Goal: Transaction & Acquisition: Purchase product/service

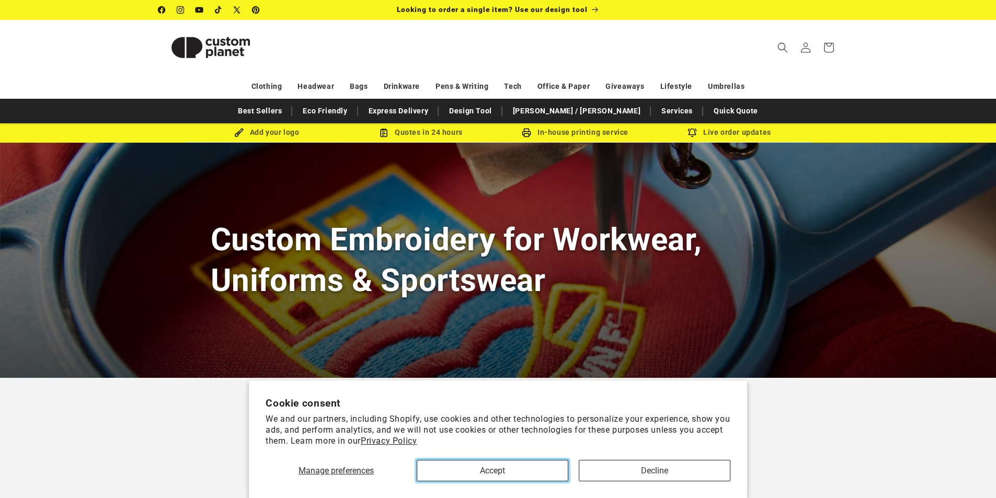
click at [508, 469] on button "Accept" at bounding box center [493, 470] width 152 height 21
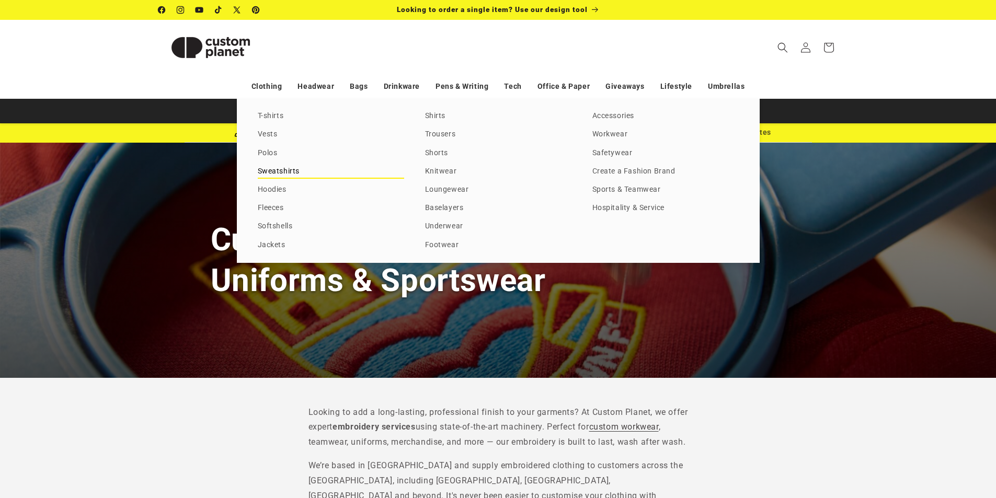
click at [279, 171] on link "Sweatshirts" at bounding box center [331, 172] width 146 height 14
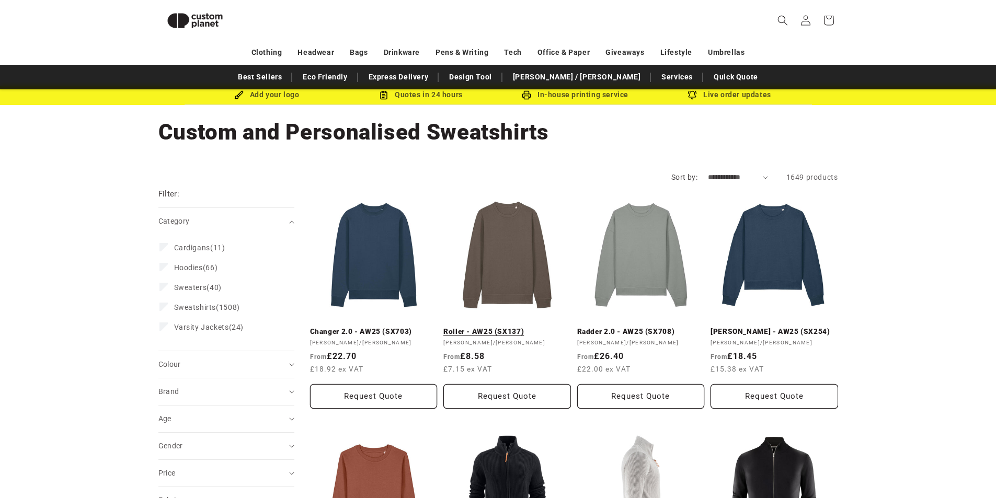
scroll to position [23, 0]
click at [506, 328] on link "Roller - AW25 (SX137)" at bounding box center [507, 332] width 128 height 9
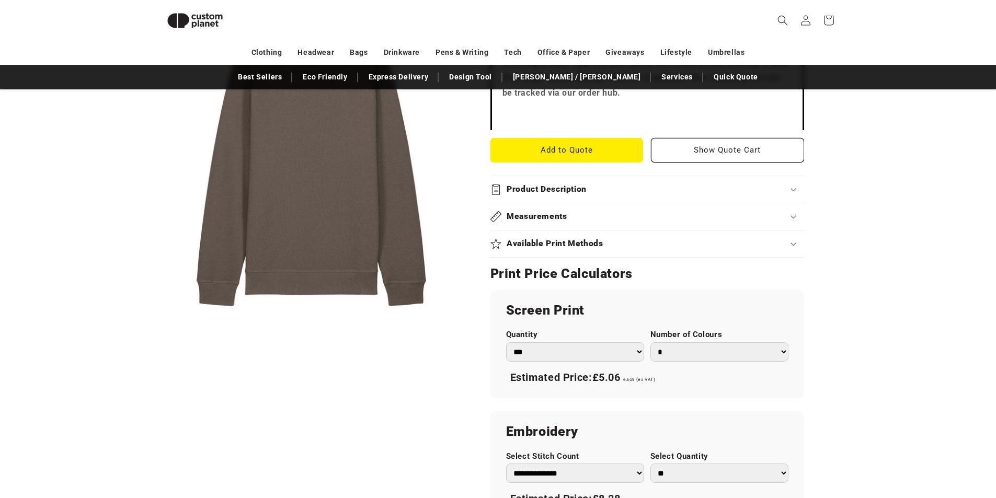
scroll to position [383, 0]
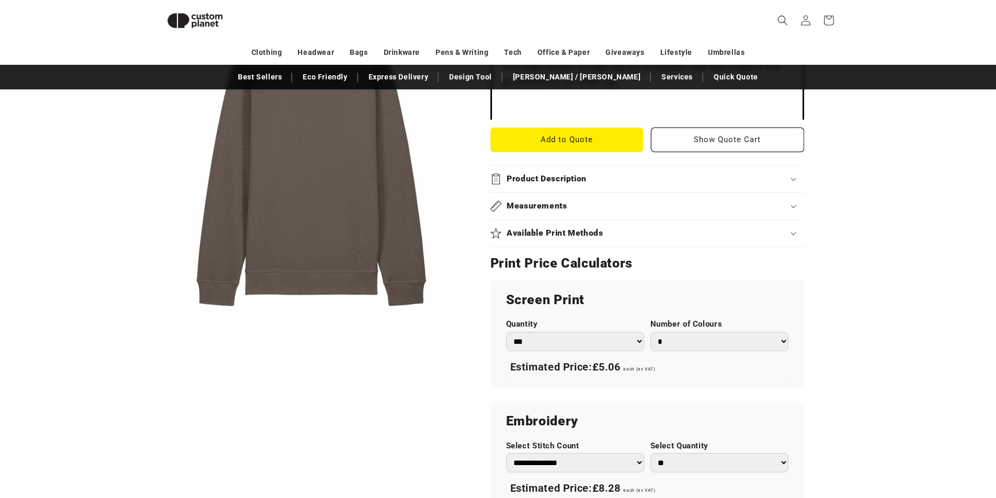
click at [538, 340] on select "*** *** *** **** **** **** ***** *****" at bounding box center [575, 341] width 138 height 19
click at [506, 332] on select "*** *** *** **** **** **** ***** *****" at bounding box center [575, 341] width 138 height 19
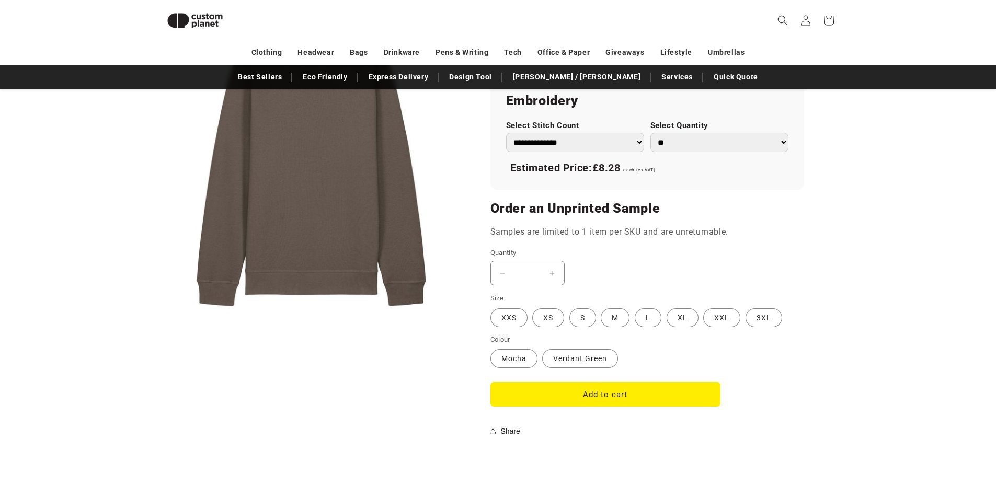
scroll to position [704, 0]
click at [556, 359] on label "Verdant Green Variant sold out or unavailable" at bounding box center [580, 358] width 76 height 19
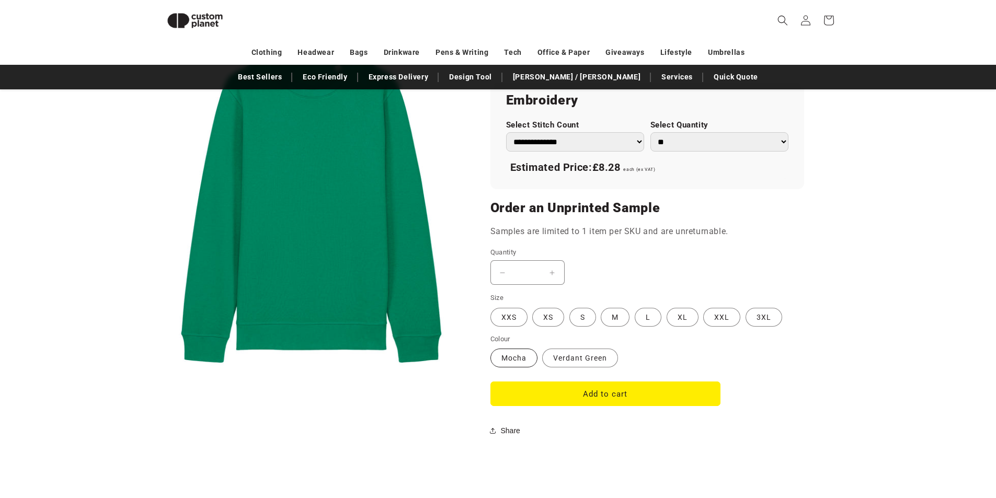
click at [511, 360] on label "Mocha Variant sold out or unavailable" at bounding box center [513, 358] width 47 height 19
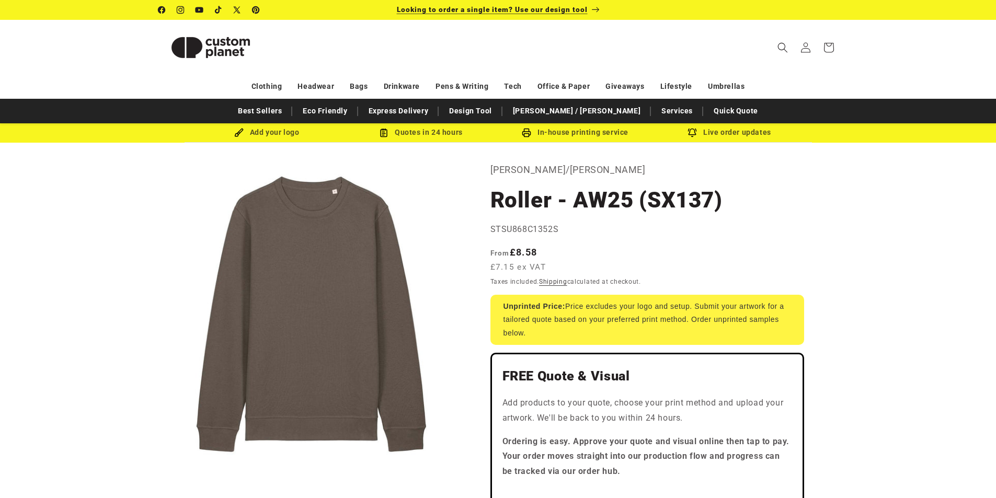
click at [517, 13] on span "Looking to order a single item? Use our design tool" at bounding box center [492, 9] width 191 height 8
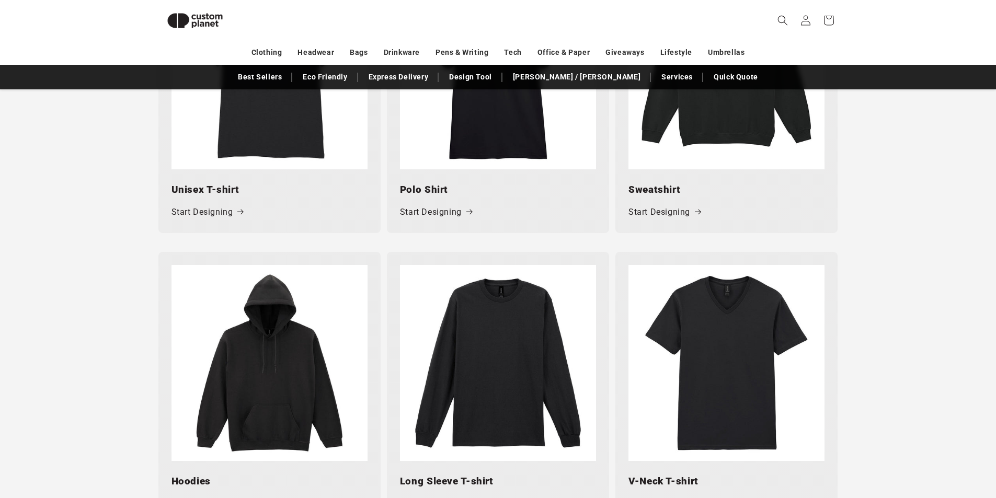
scroll to position [577, 0]
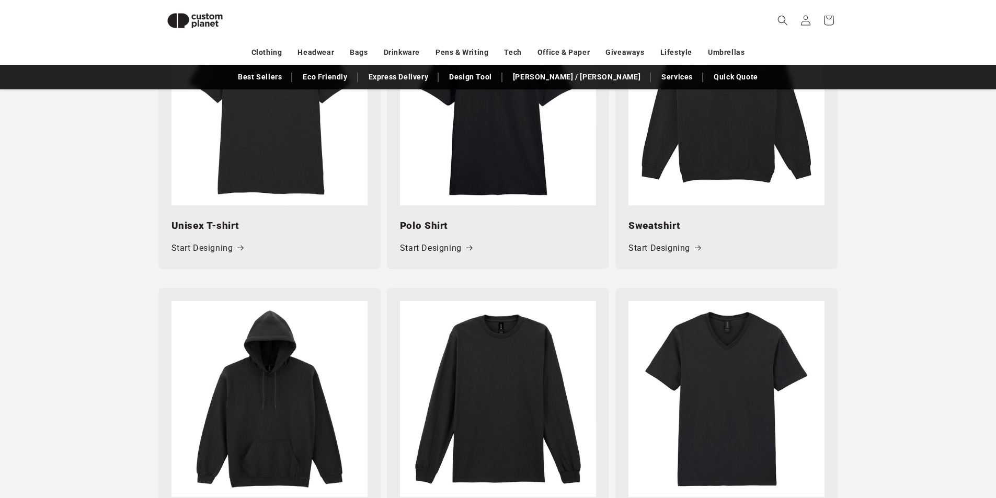
click at [277, 414] on img at bounding box center [269, 399] width 196 height 196
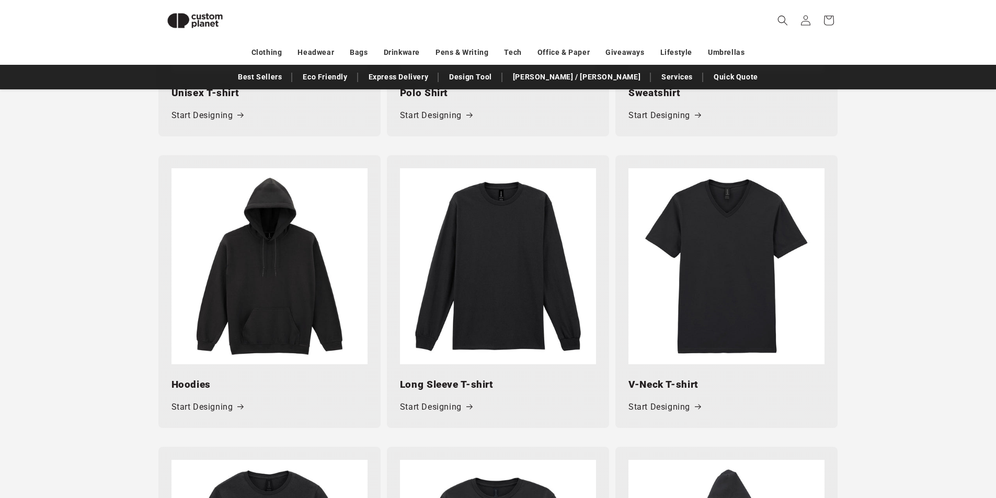
scroll to position [710, 0]
click at [212, 403] on link "Start Designing" at bounding box center [207, 406] width 72 height 15
